Goal: Task Accomplishment & Management: Complete application form

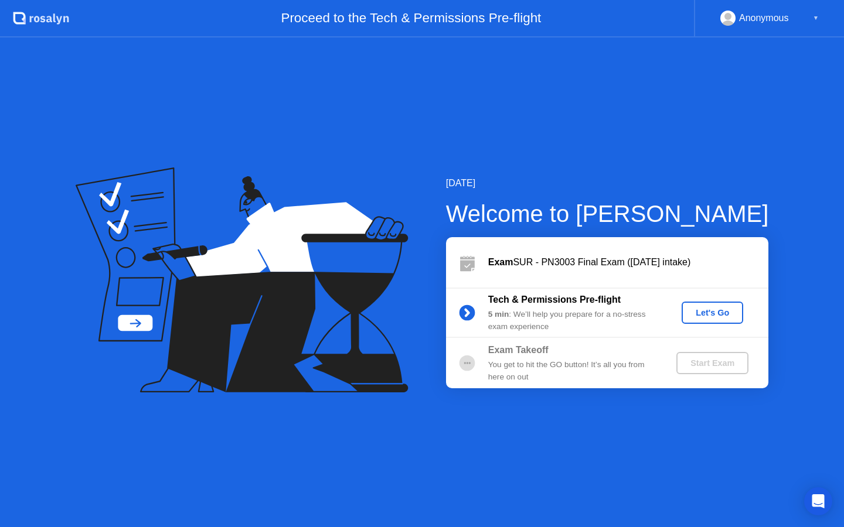
click at [697, 314] on div "Let's Go" at bounding box center [712, 312] width 52 height 9
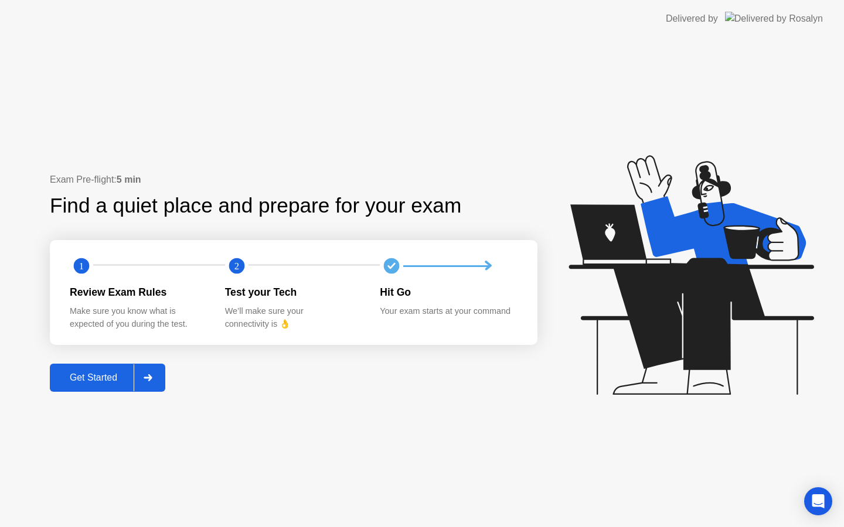
click at [96, 385] on button "Get Started" at bounding box center [107, 378] width 115 height 28
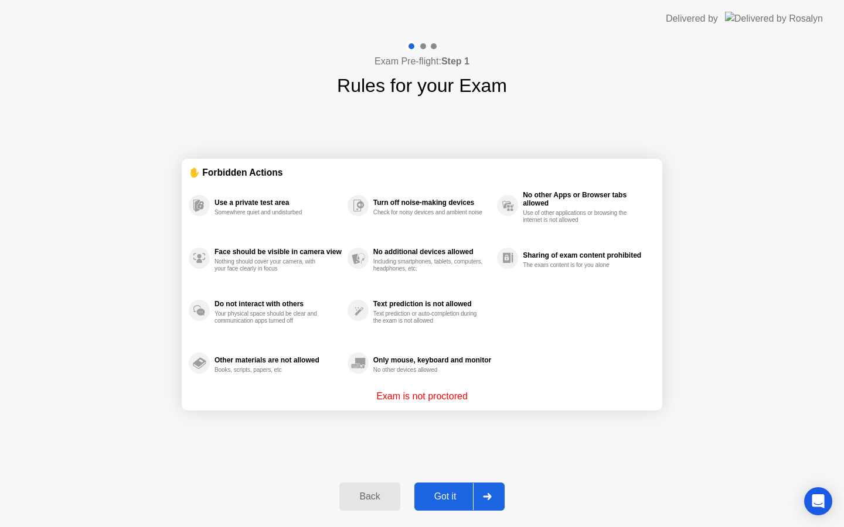
click at [454, 492] on div "Got it" at bounding box center [445, 497] width 55 height 11
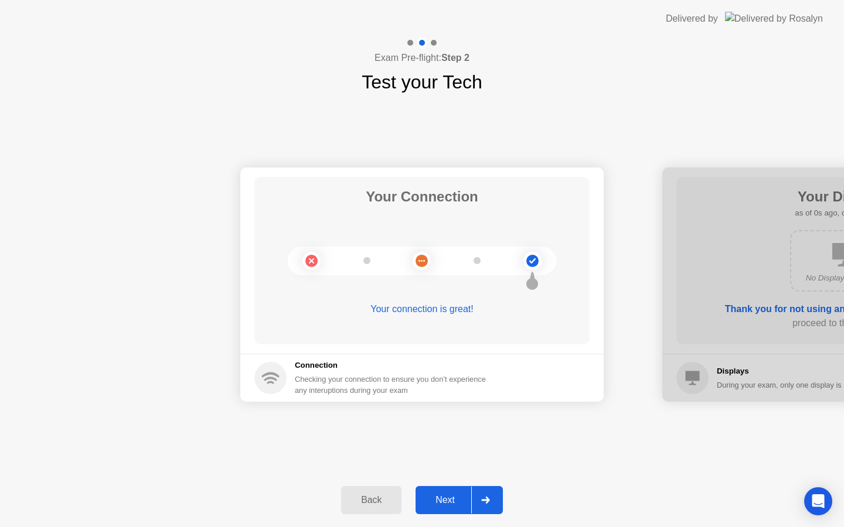
click at [455, 496] on div "Next" at bounding box center [445, 500] width 52 height 11
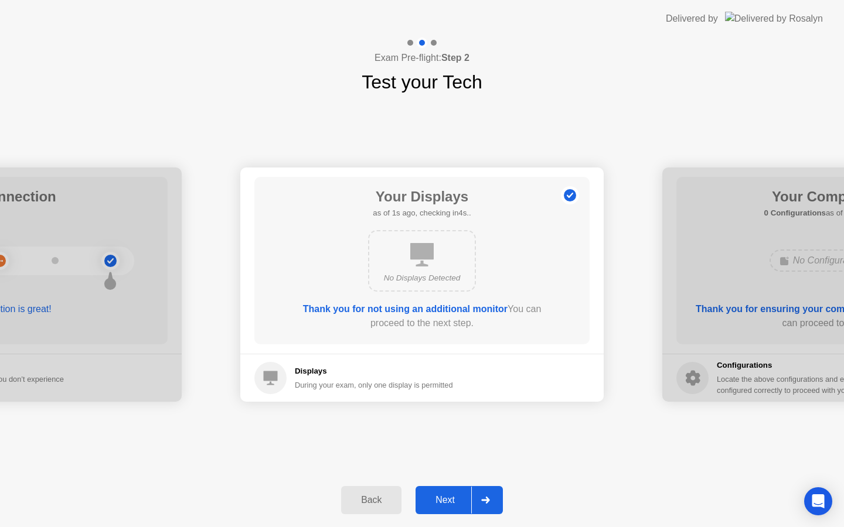
click at [455, 497] on div "Next" at bounding box center [445, 500] width 52 height 11
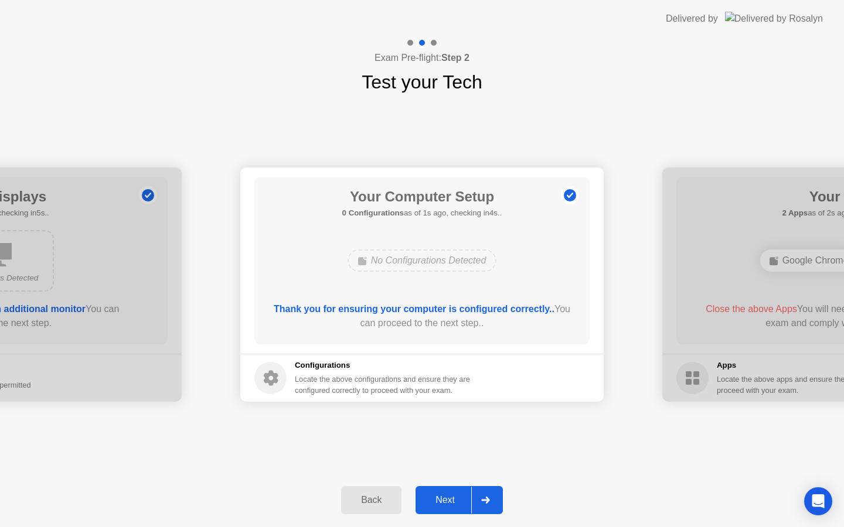
click at [455, 497] on div "Next" at bounding box center [445, 500] width 52 height 11
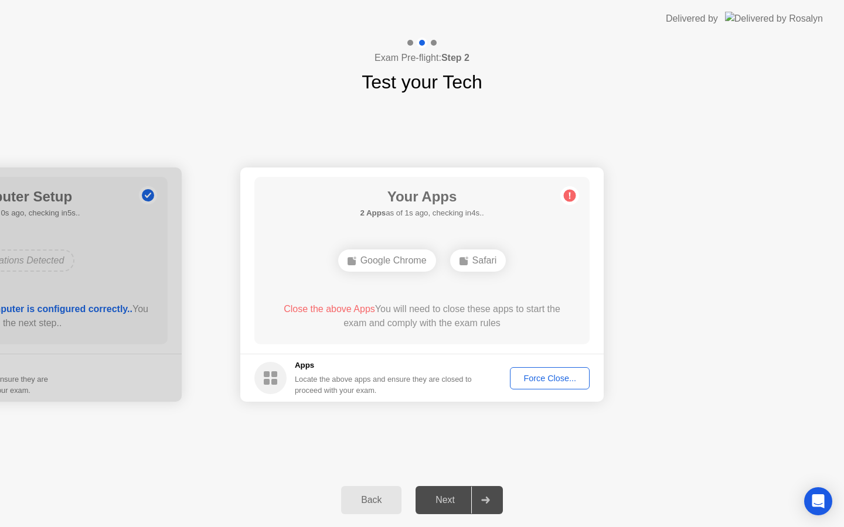
click at [456, 499] on div "Next" at bounding box center [445, 500] width 52 height 11
click at [555, 376] on div "Force Close..." at bounding box center [549, 378] width 71 height 9
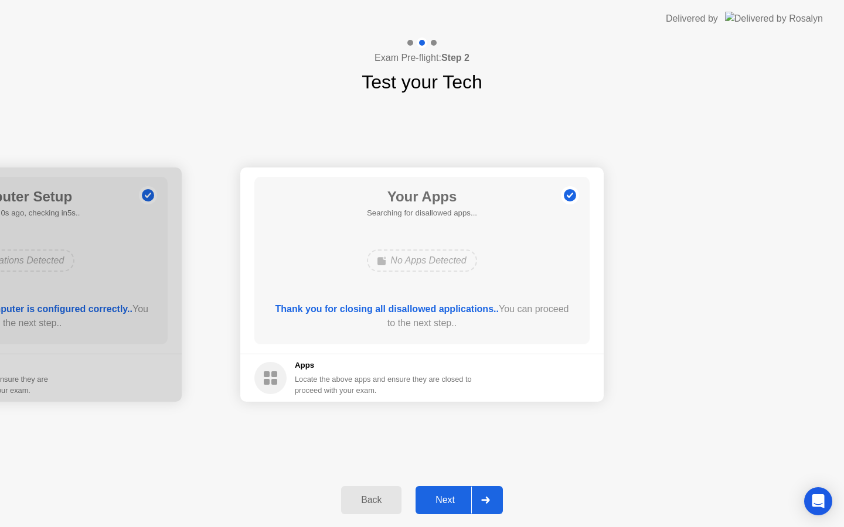
click at [458, 502] on div "Next" at bounding box center [445, 500] width 52 height 11
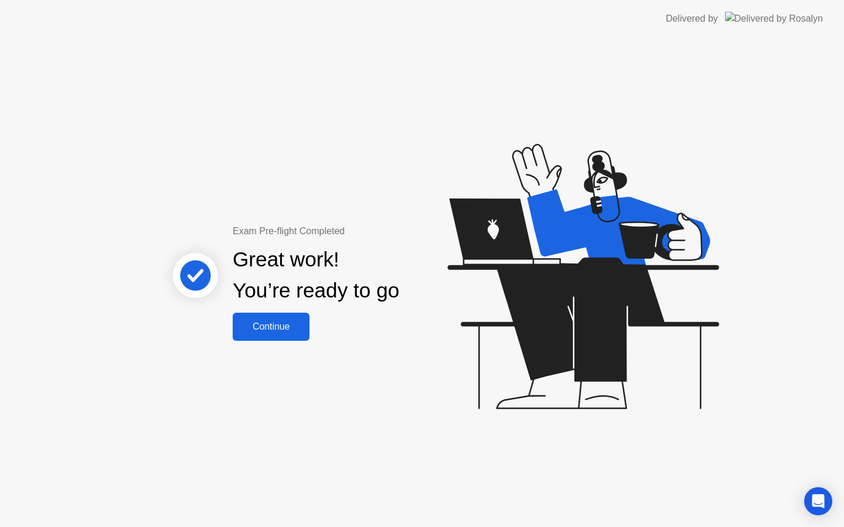
click at [282, 327] on div "Continue" at bounding box center [271, 327] width 70 height 11
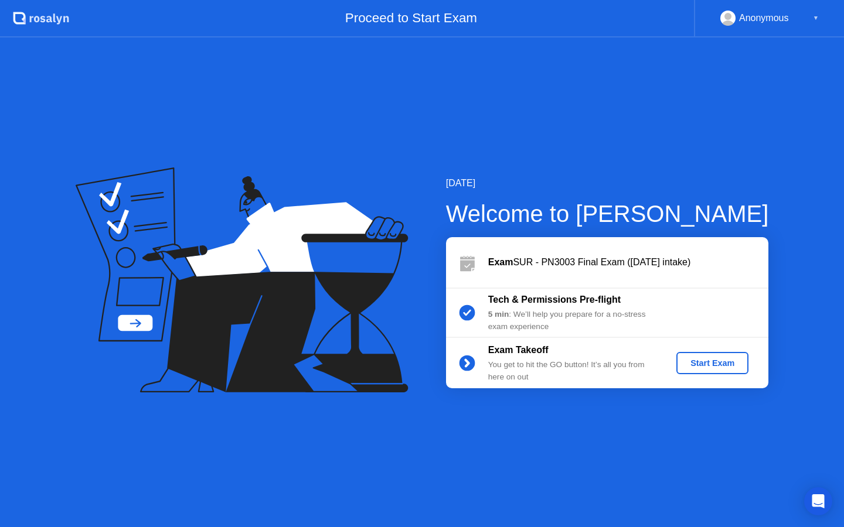
click at [707, 359] on div "Start Exam" at bounding box center [712, 363] width 63 height 9
